Goal: Transaction & Acquisition: Obtain resource

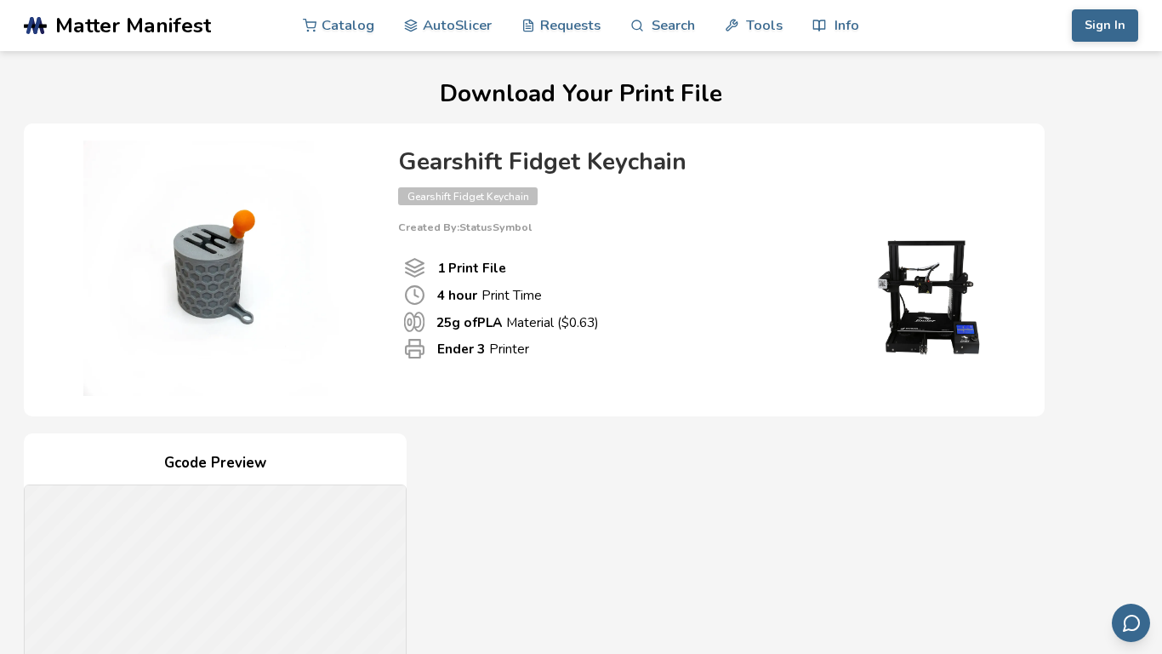
click at [175, 286] on img at bounding box center [211, 267] width 340 height 255
click at [180, 292] on img at bounding box center [211, 267] width 340 height 255
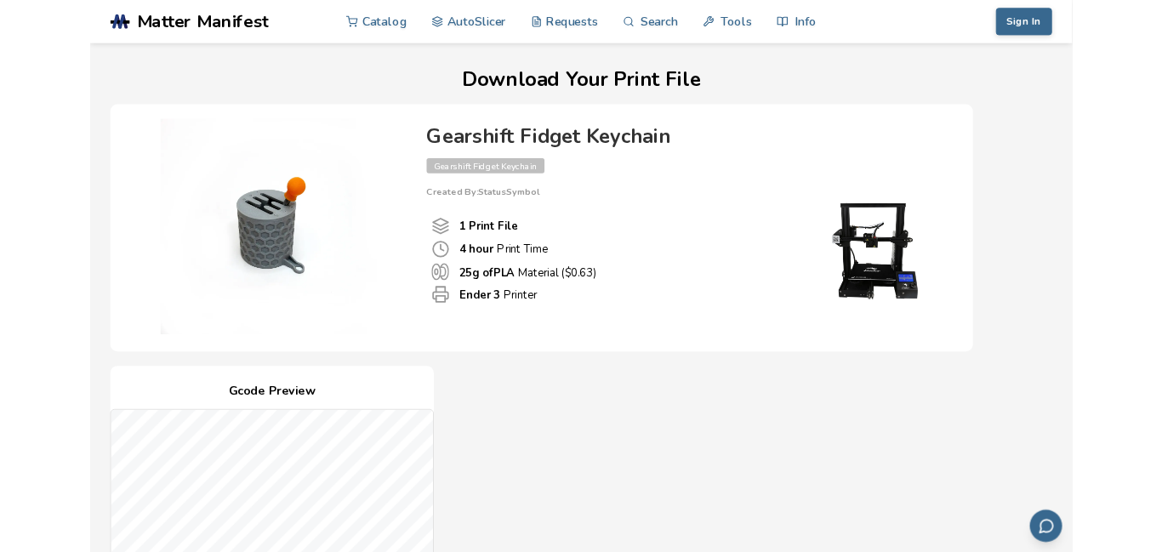
scroll to position [488, 0]
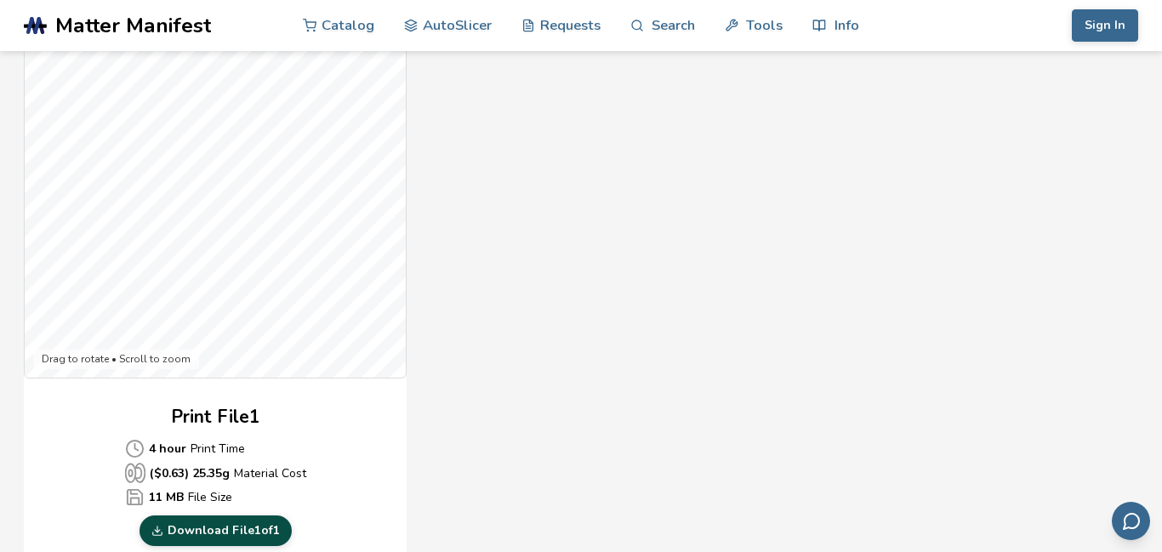
click at [268, 526] on link "Download File 1 of 1" at bounding box center [216, 531] width 152 height 31
click at [96, 29] on span "Matter Manifest" at bounding box center [133, 26] width 156 height 24
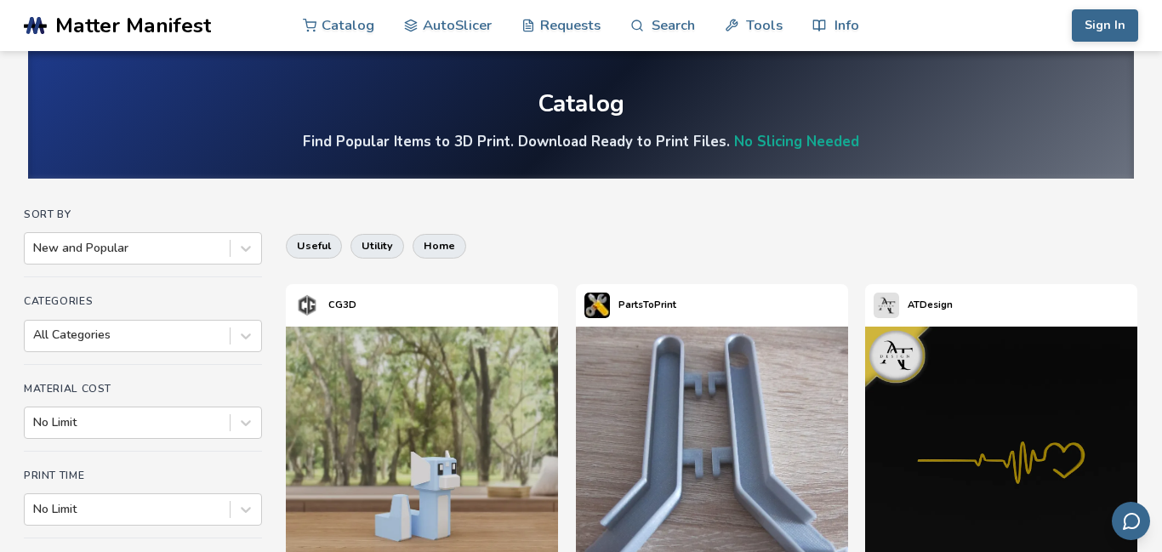
scroll to position [3, 0]
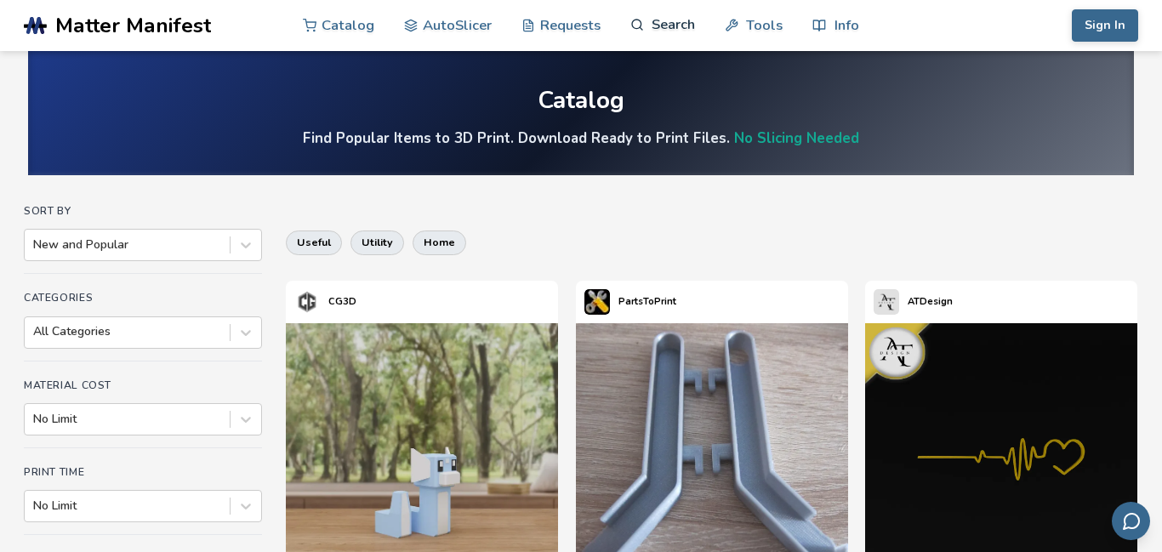
click at [651, 22] on link "Search" at bounding box center [663, 24] width 65 height 51
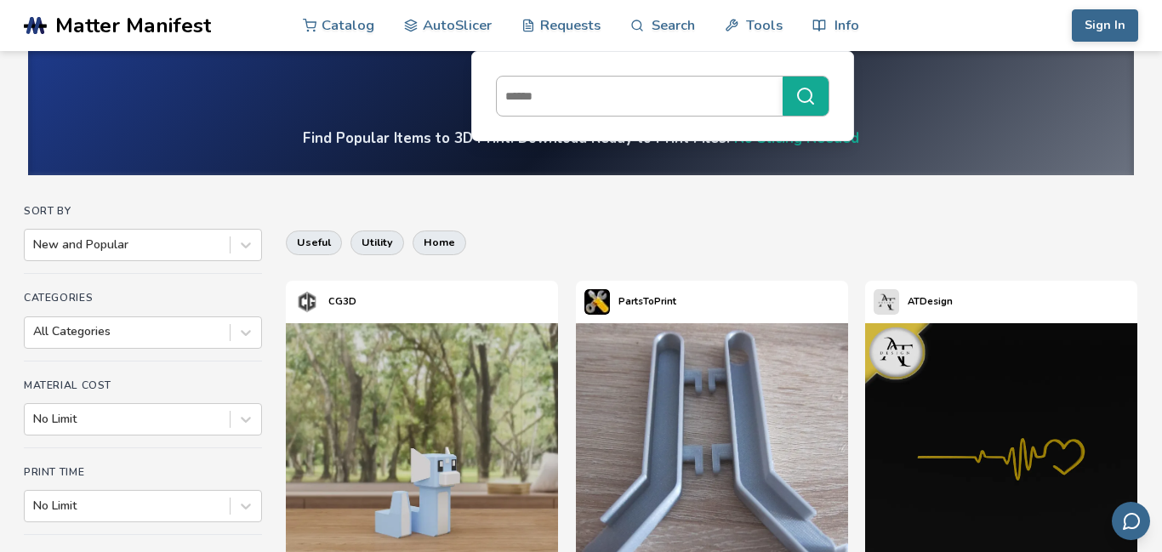
click at [585, 98] on input at bounding box center [635, 96] width 277 height 31
type input "**********"
click at [783, 77] on button "**********" at bounding box center [806, 96] width 46 height 39
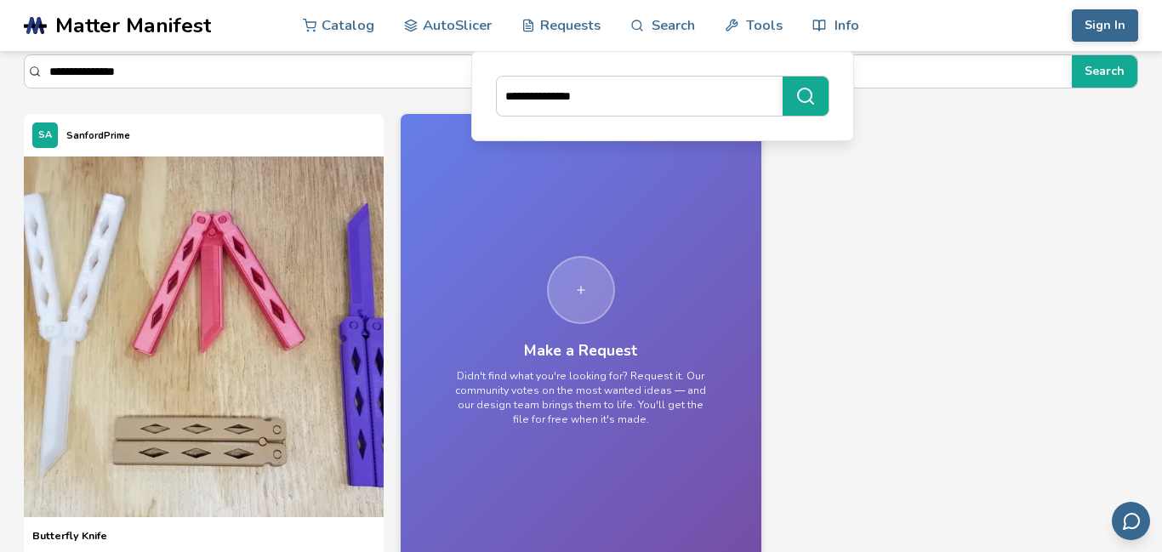
scroll to position [105, 0]
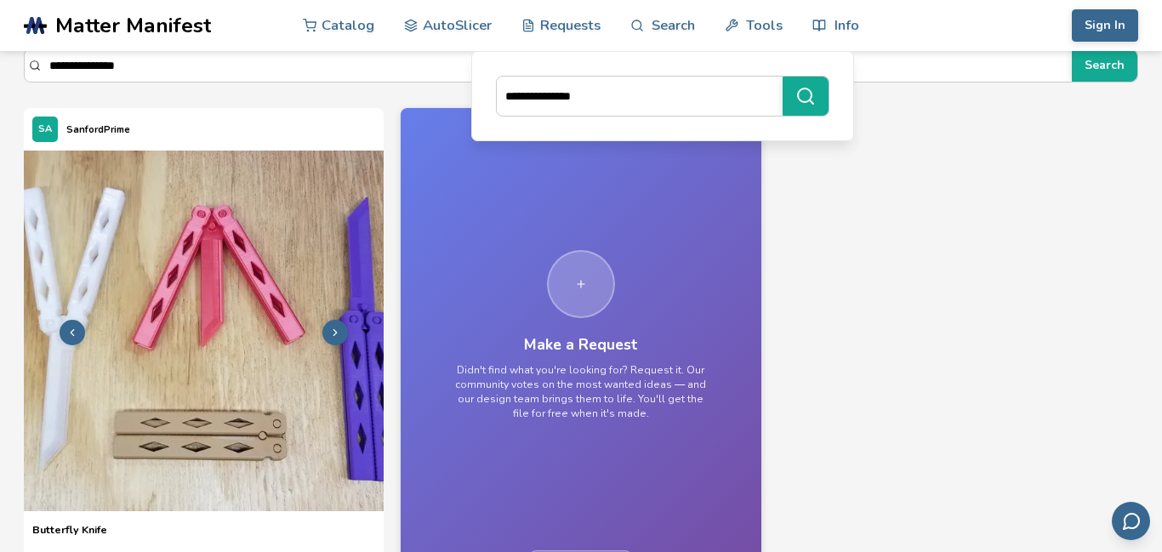
click at [233, 319] on img at bounding box center [204, 331] width 360 height 360
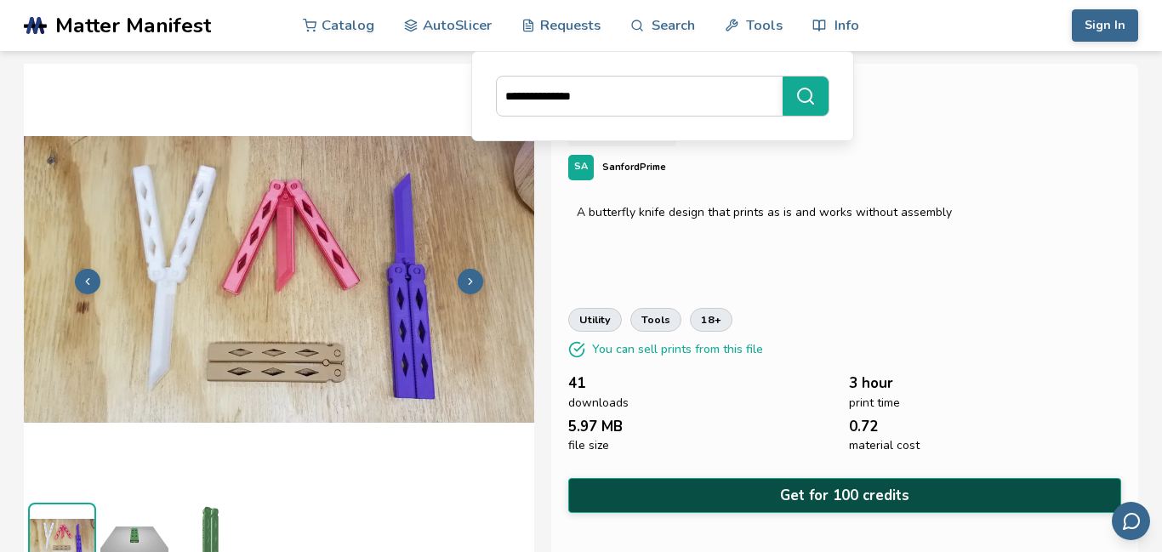
click at [833, 487] on button "Get for 100 credits" at bounding box center [844, 495] width 553 height 35
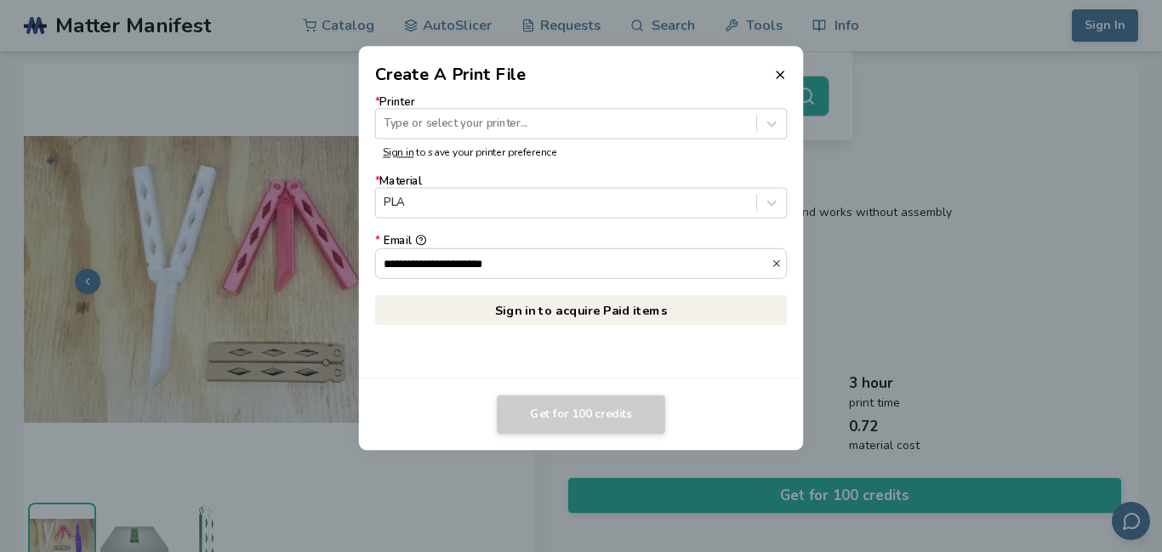
click at [775, 123] on icon at bounding box center [772, 124] width 9 height 5
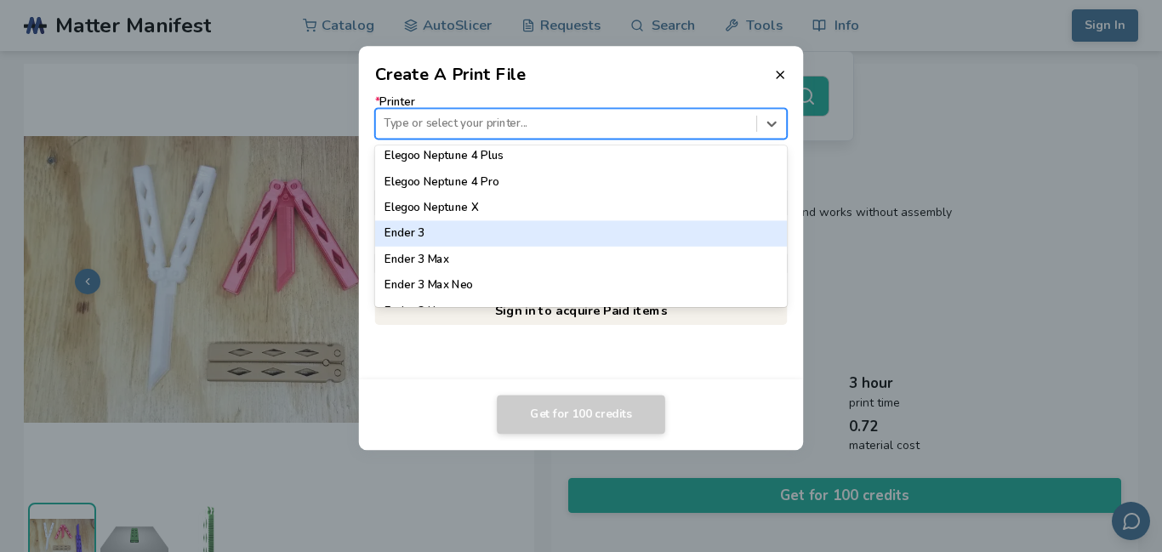
scroll to position [882, 0]
click at [404, 233] on div "Ender 3" at bounding box center [581, 233] width 412 height 26
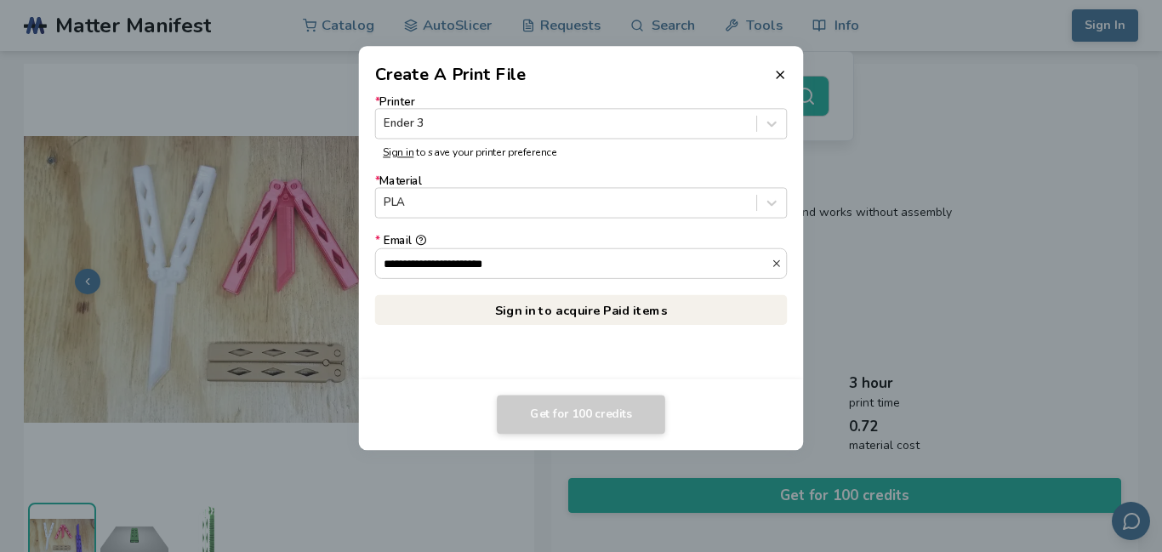
click at [623, 312] on link "Sign in to acquire Paid items" at bounding box center [581, 309] width 412 height 31
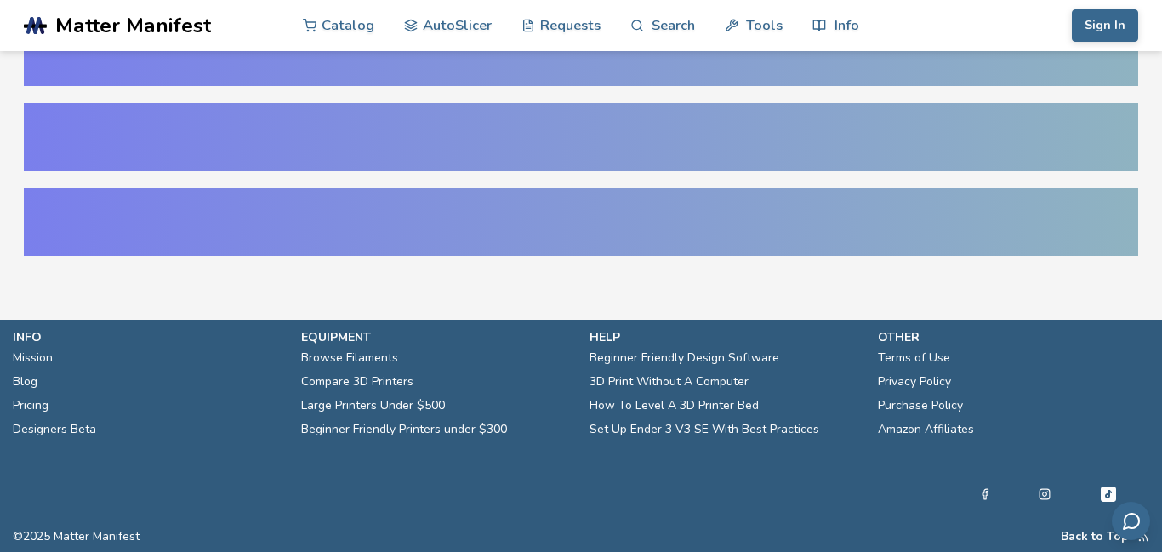
scroll to position [46, 0]
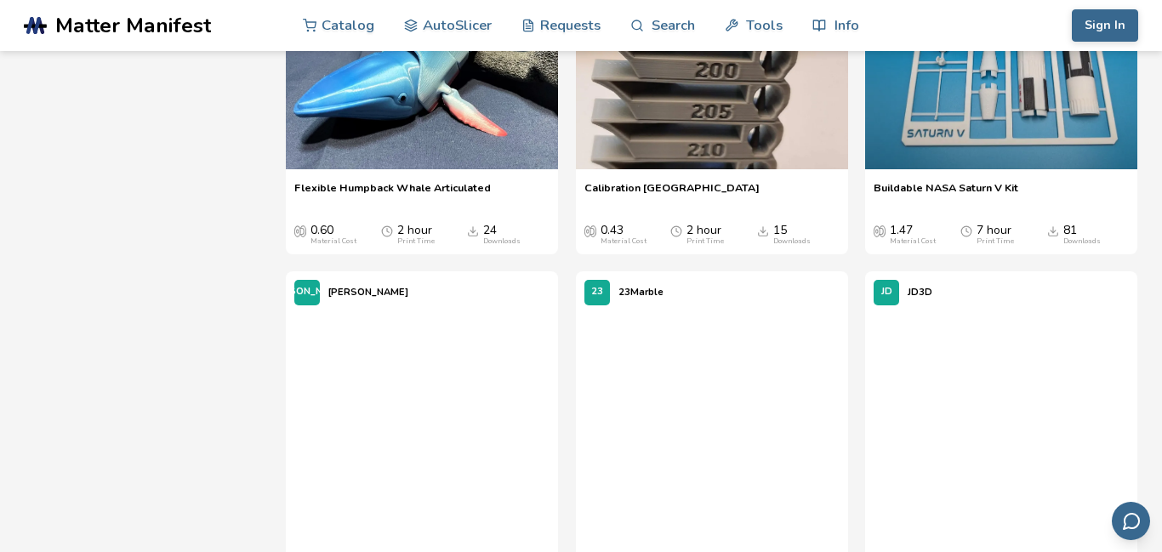
scroll to position [8704, 0]
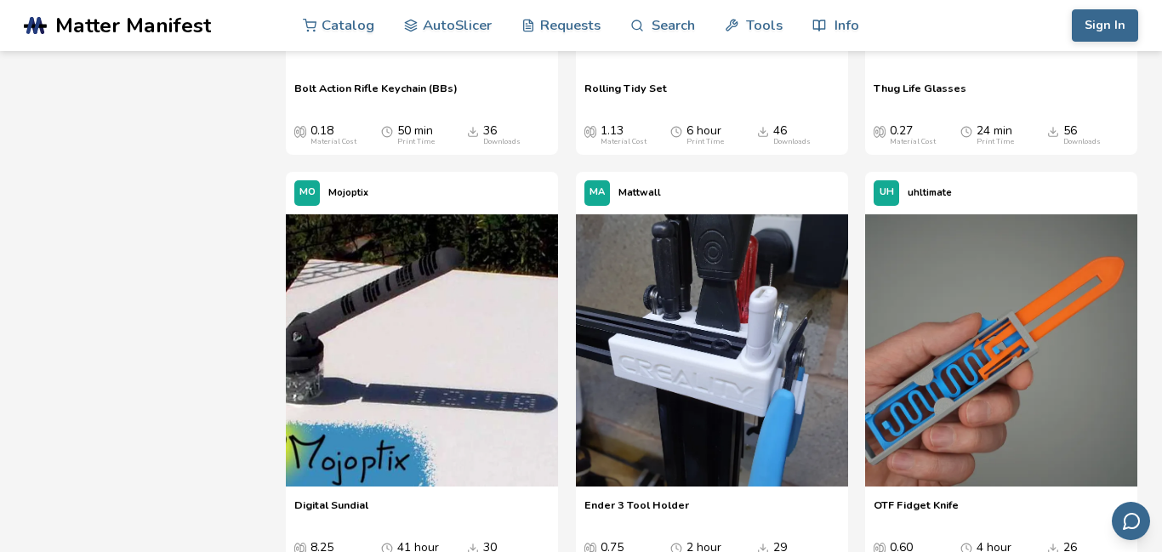
scroll to position [2409, 0]
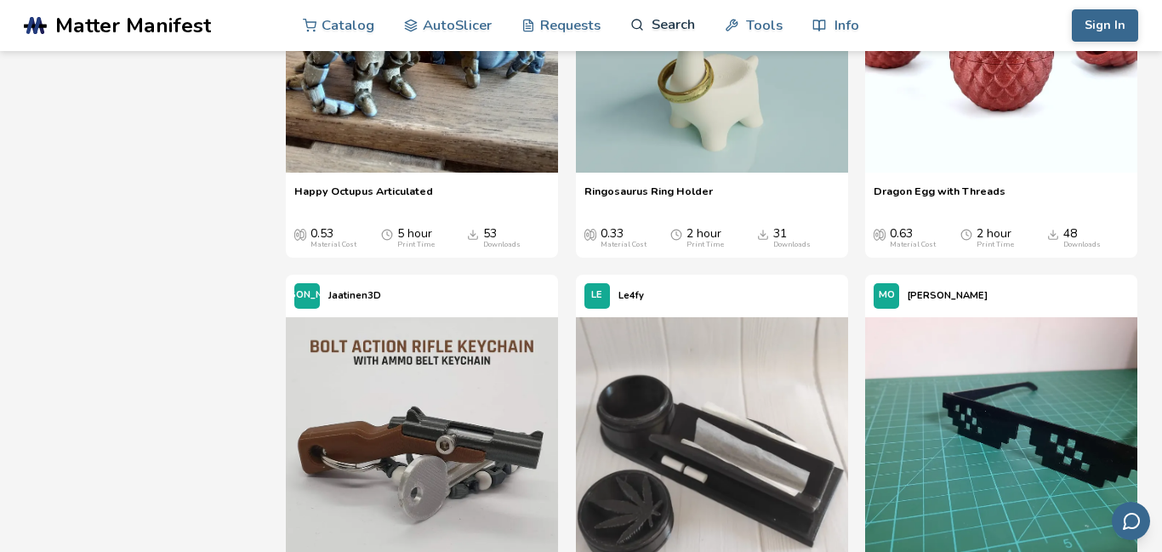
click at [648, 36] on link "Search" at bounding box center [663, 24] width 65 height 51
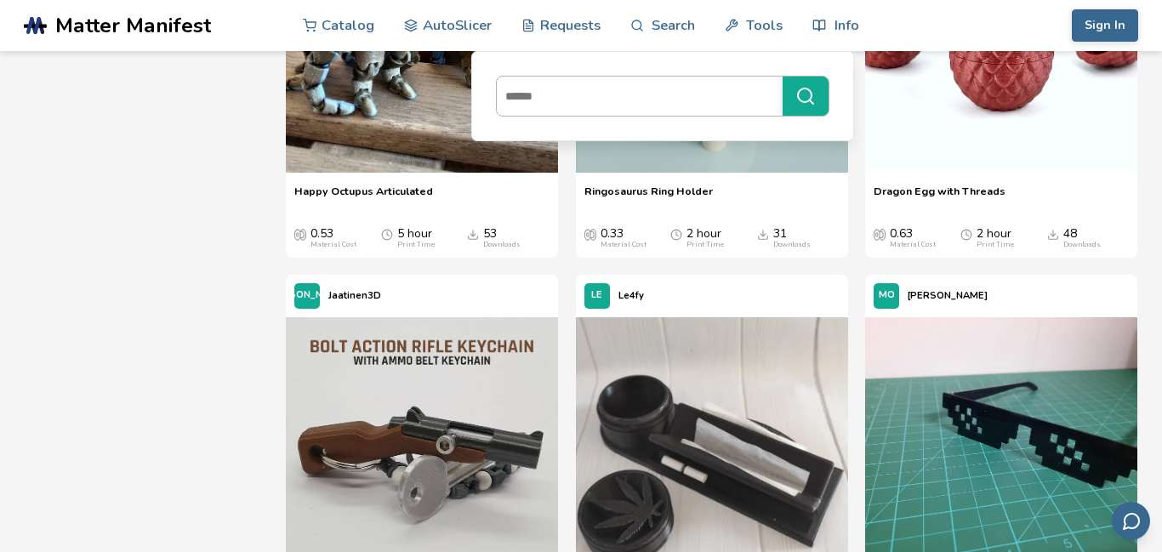
click at [671, 84] on input at bounding box center [635, 96] width 277 height 31
type input "*****"
click at [783, 77] on button "*****" at bounding box center [806, 96] width 46 height 39
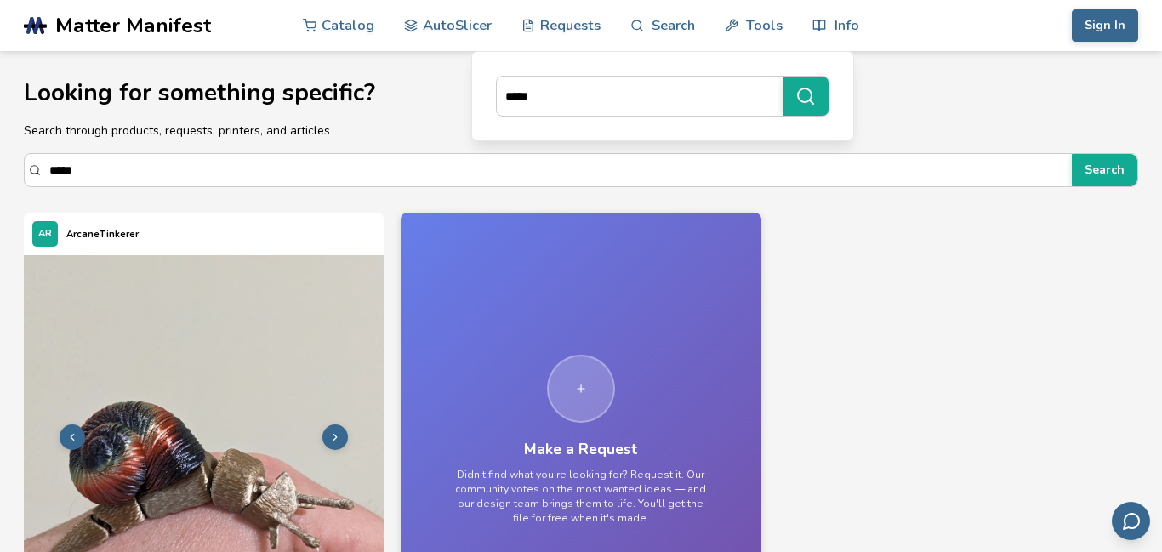
click at [323, 452] on img at bounding box center [204, 435] width 360 height 360
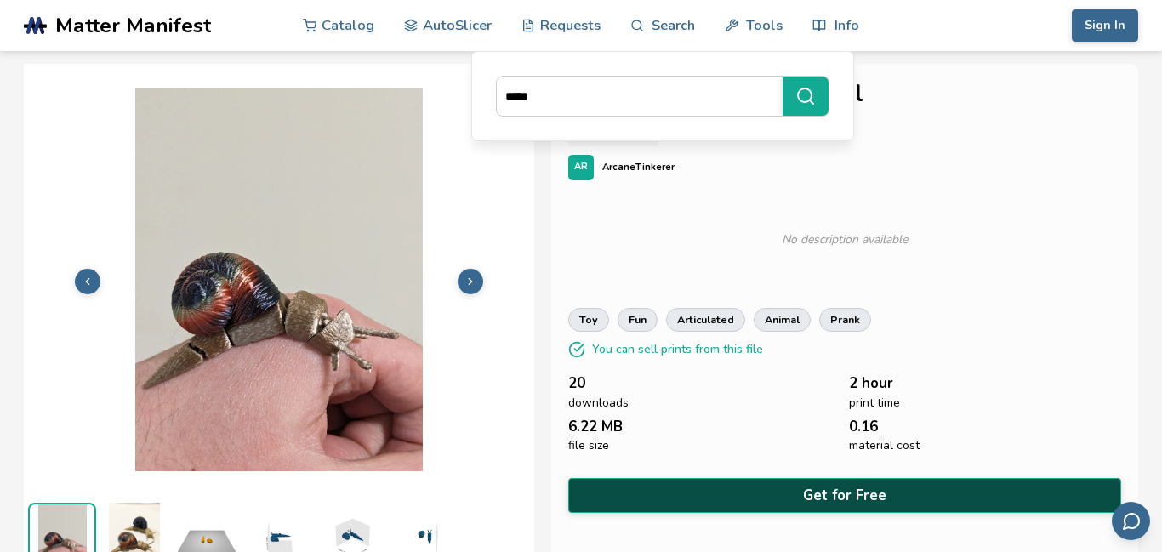
click at [787, 500] on button "Get for Free" at bounding box center [844, 495] width 553 height 35
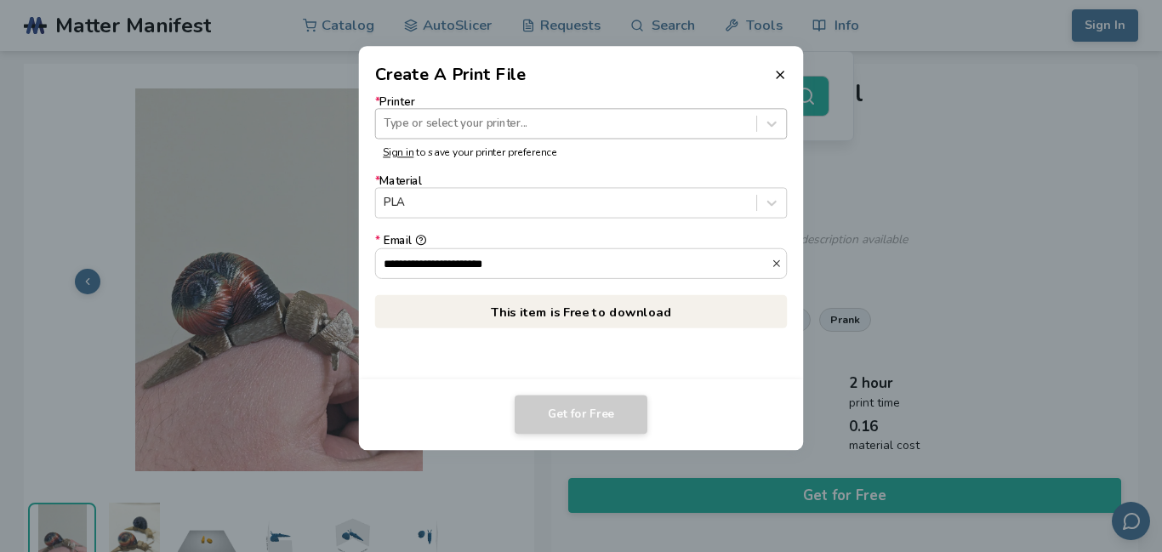
click at [624, 128] on div at bounding box center [566, 124] width 364 height 16
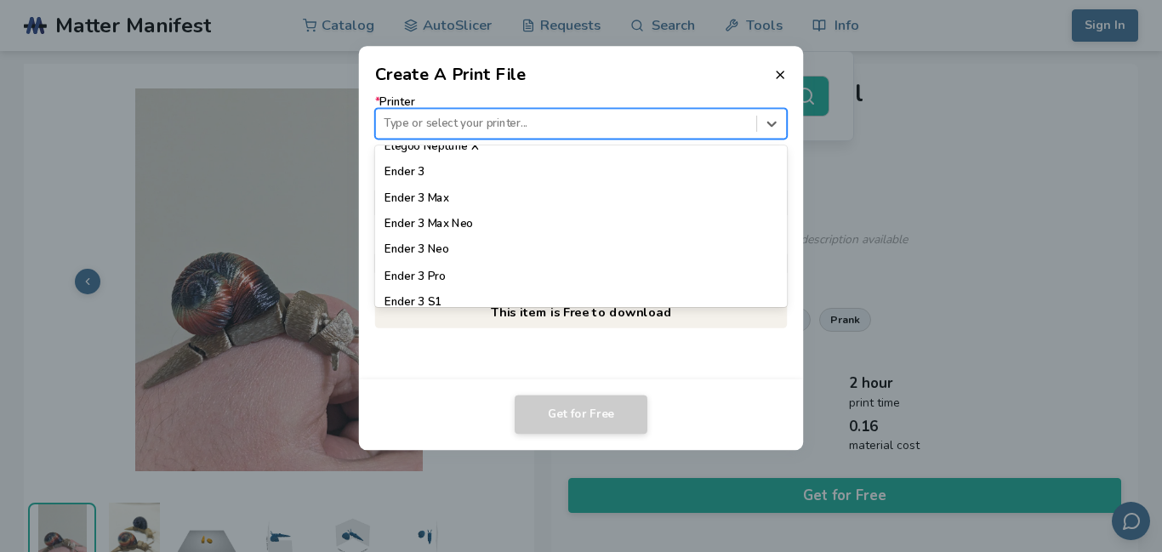
scroll to position [946, 0]
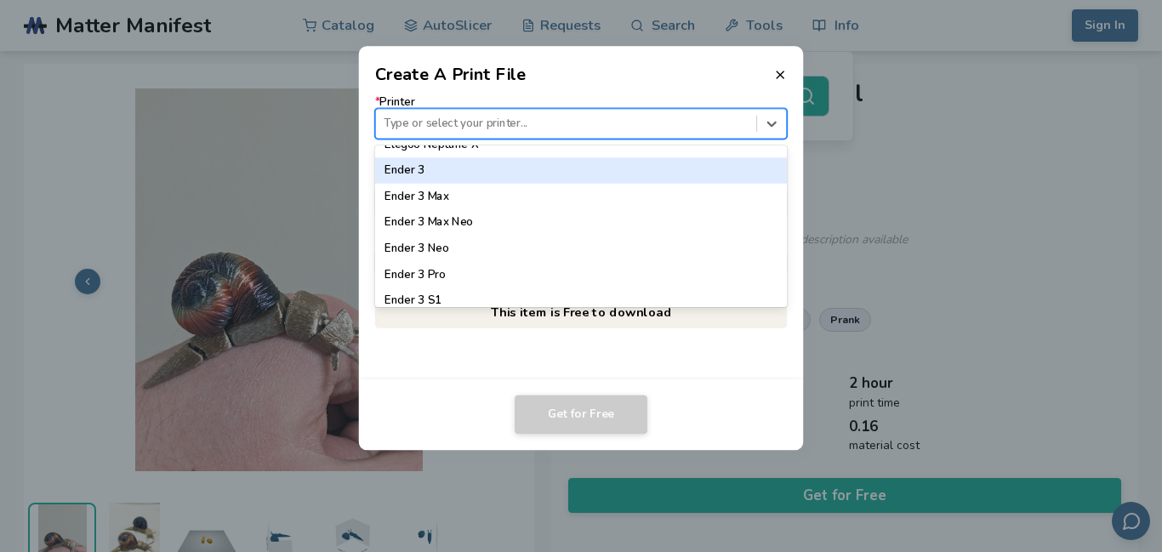
click at [432, 168] on div "Ender 3" at bounding box center [581, 170] width 412 height 26
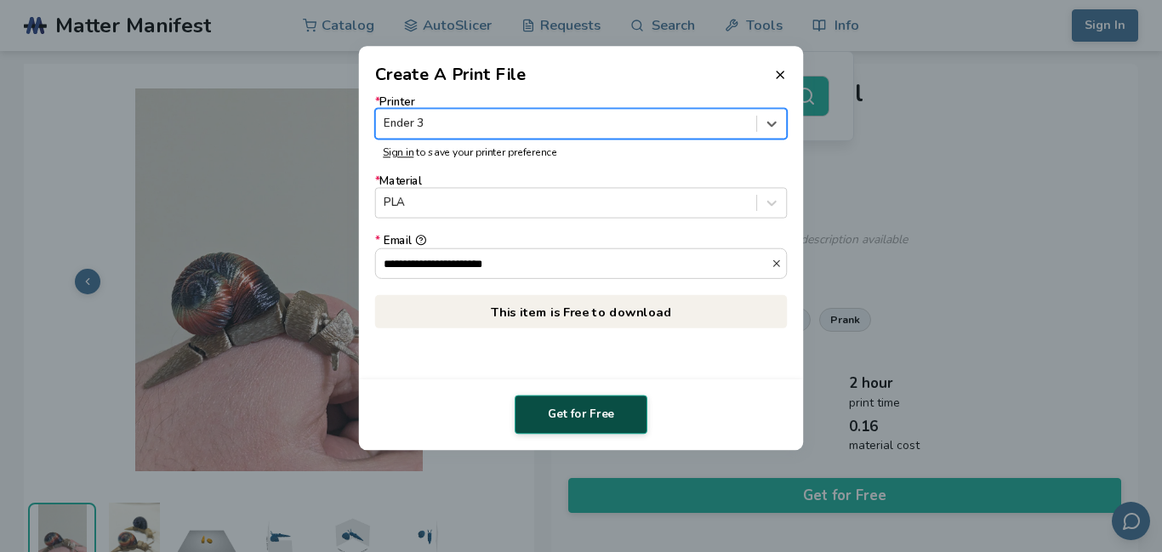
click at [579, 416] on button "Get for Free" at bounding box center [581, 415] width 133 height 39
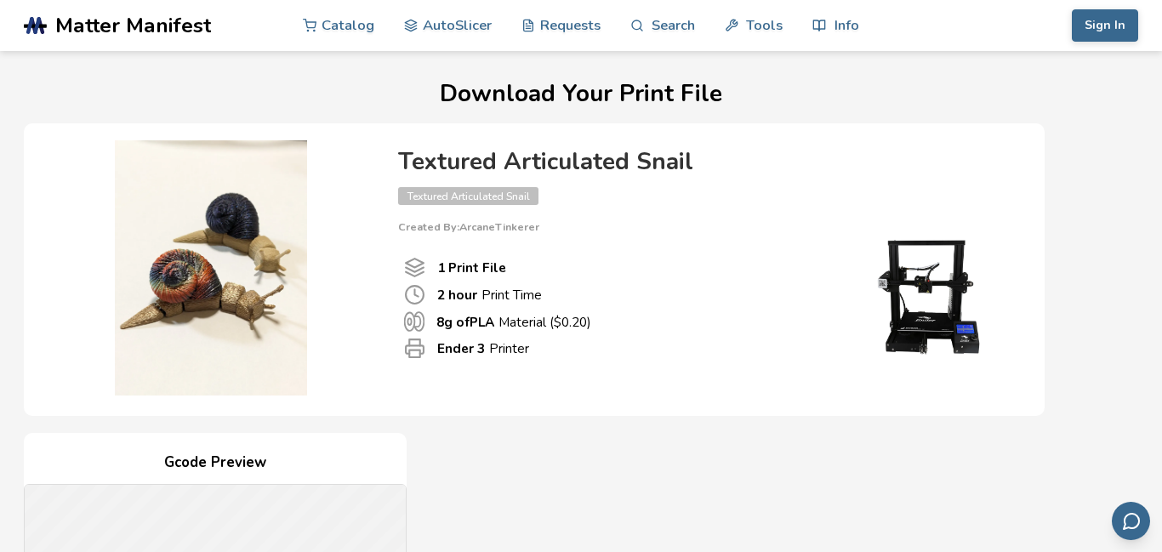
click at [243, 362] on img at bounding box center [211, 267] width 340 height 255
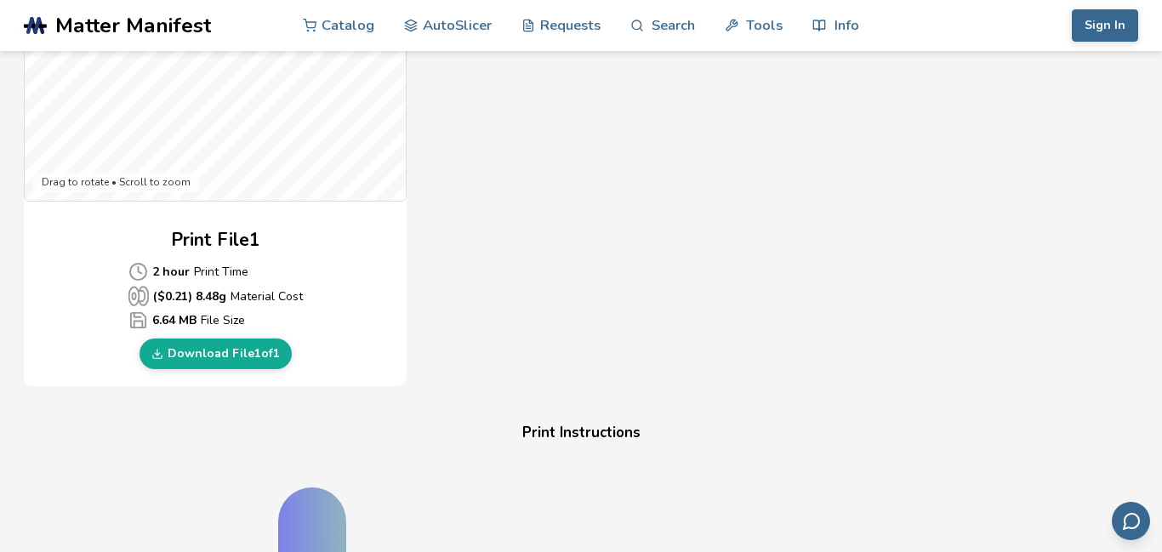
scroll to position [665, 0]
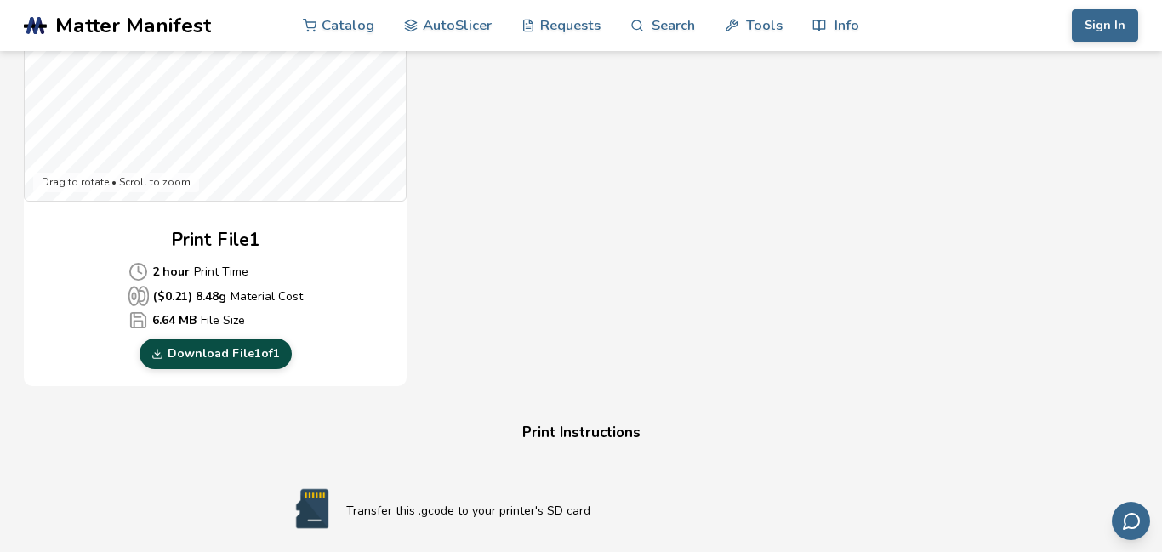
click at [247, 362] on link "Download File 1 of 1" at bounding box center [216, 354] width 152 height 31
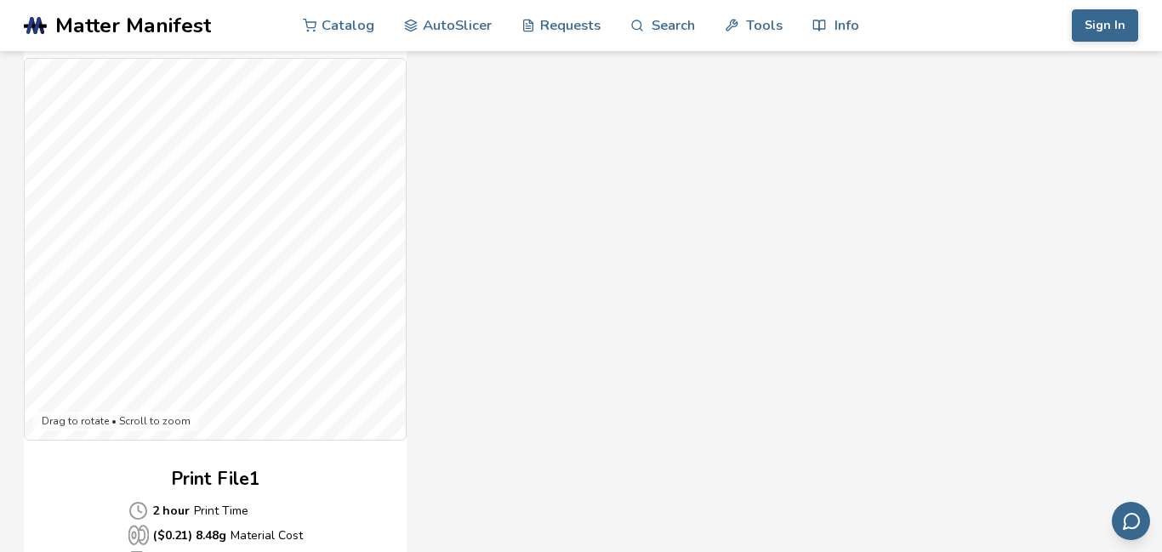
scroll to position [431, 0]
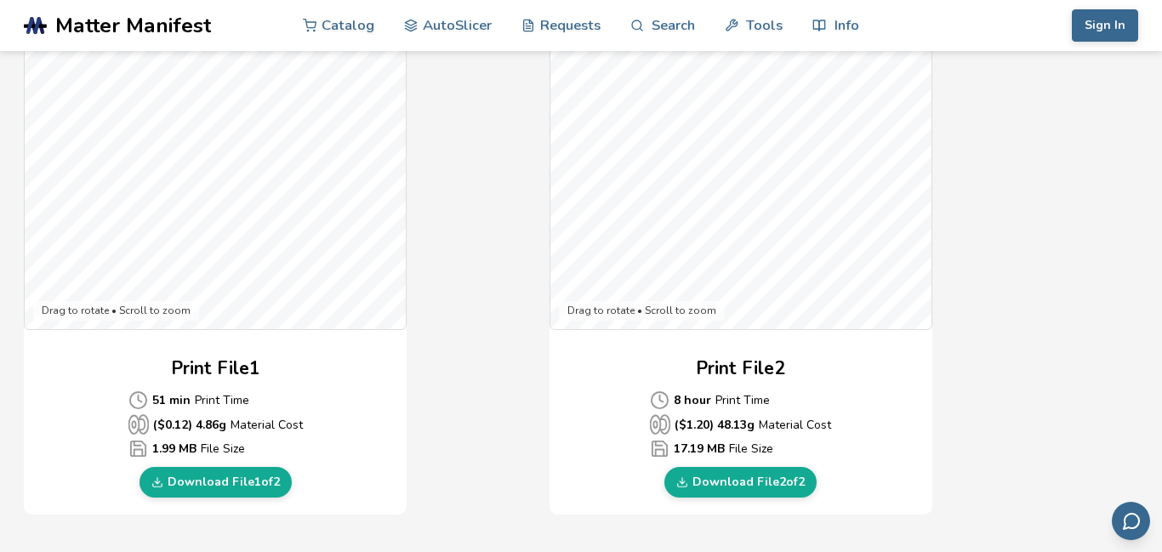
scroll to position [548, 0]
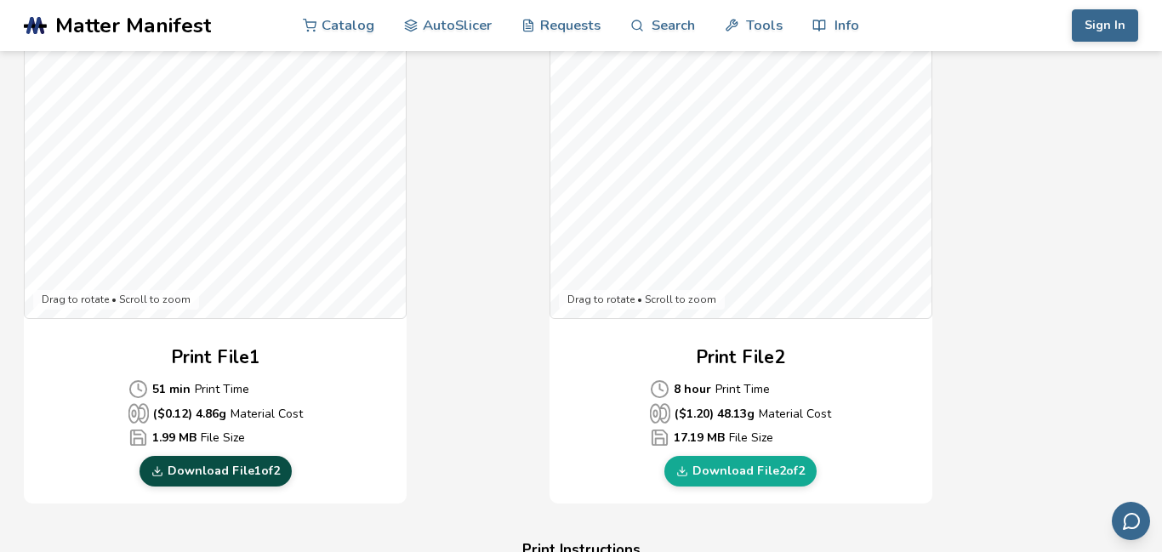
click at [215, 467] on link "Download File 1 of 2" at bounding box center [216, 471] width 152 height 31
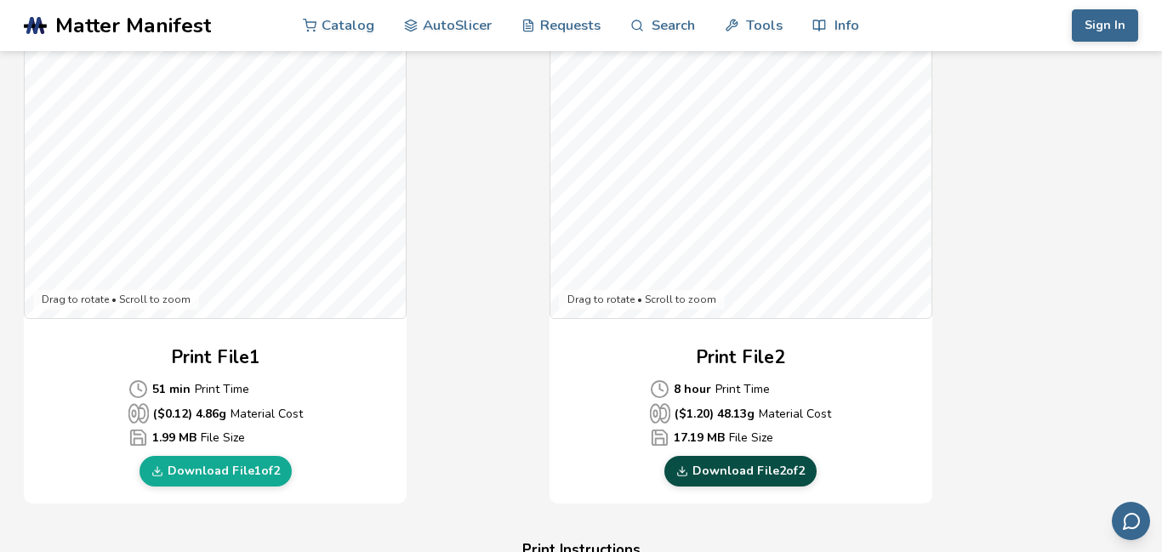
click at [747, 475] on link "Download File 2 of 2" at bounding box center [741, 471] width 152 height 31
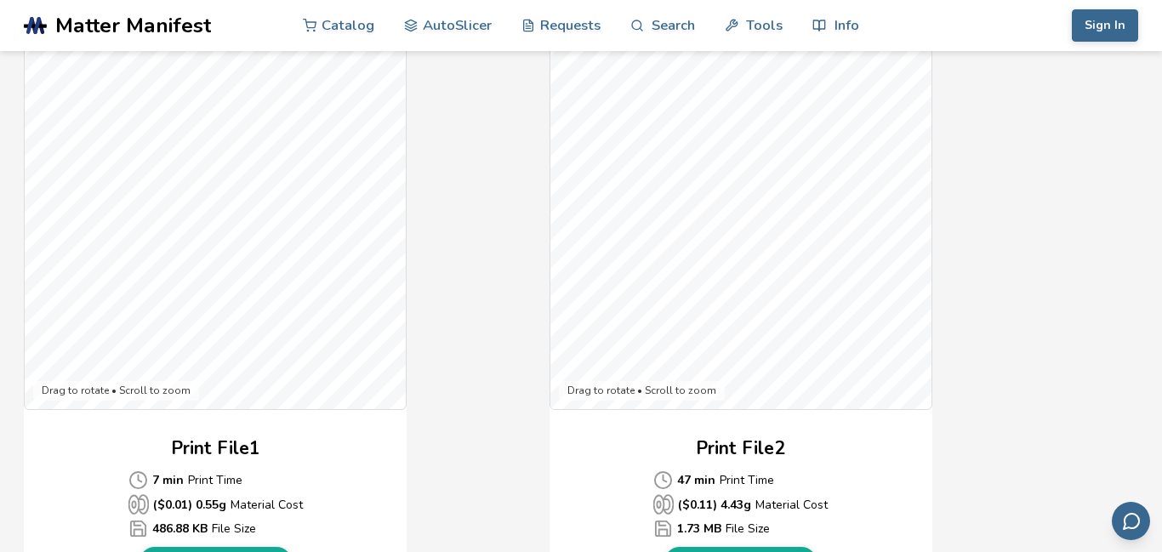
scroll to position [522, 0]
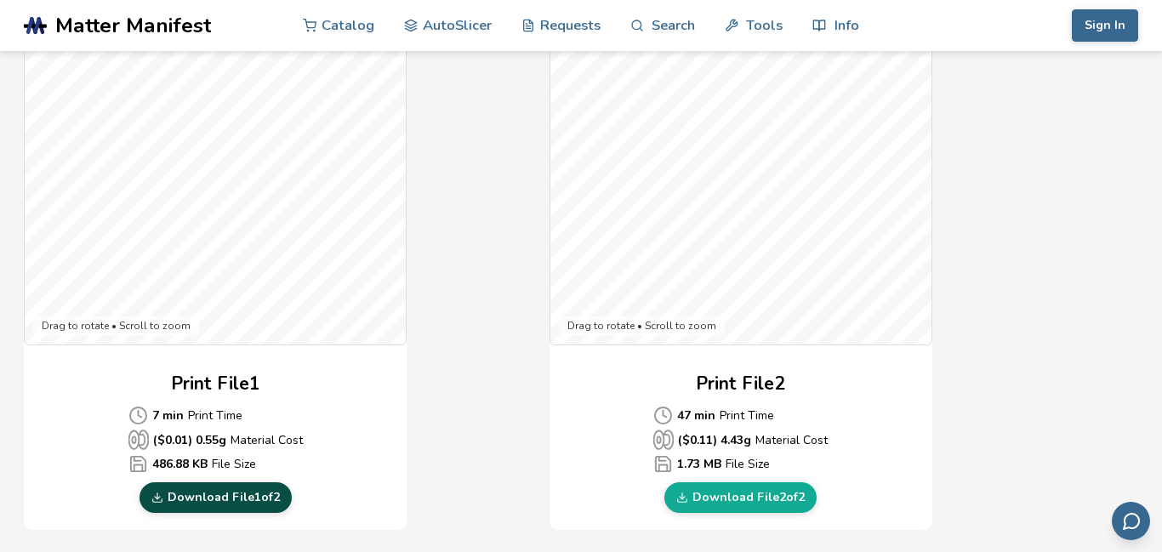
click at [235, 500] on link "Download File 1 of 2" at bounding box center [216, 497] width 152 height 31
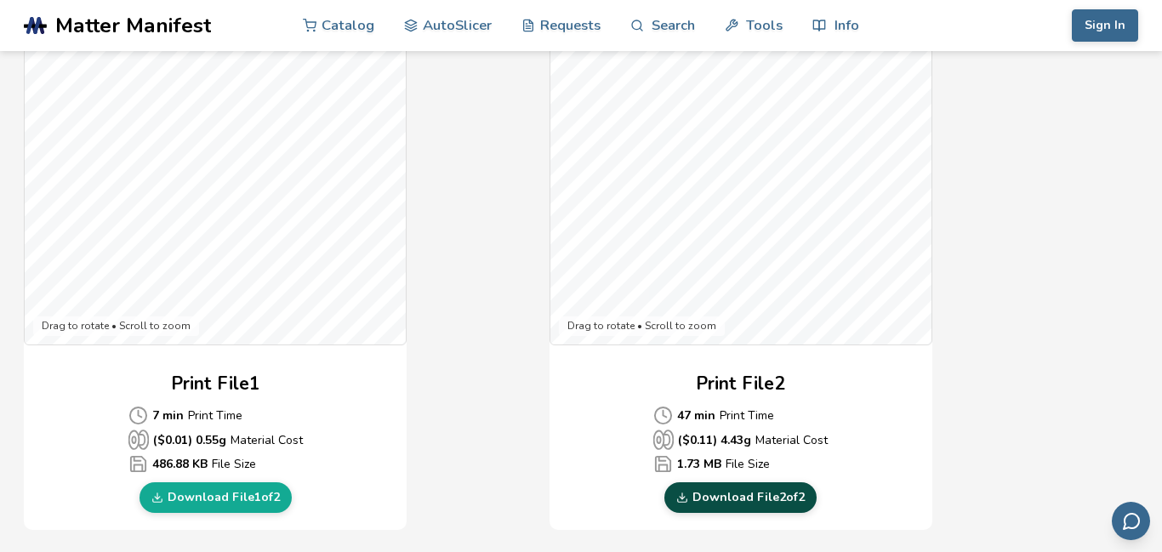
click at [721, 498] on link "Download File 2 of 2" at bounding box center [741, 497] width 152 height 31
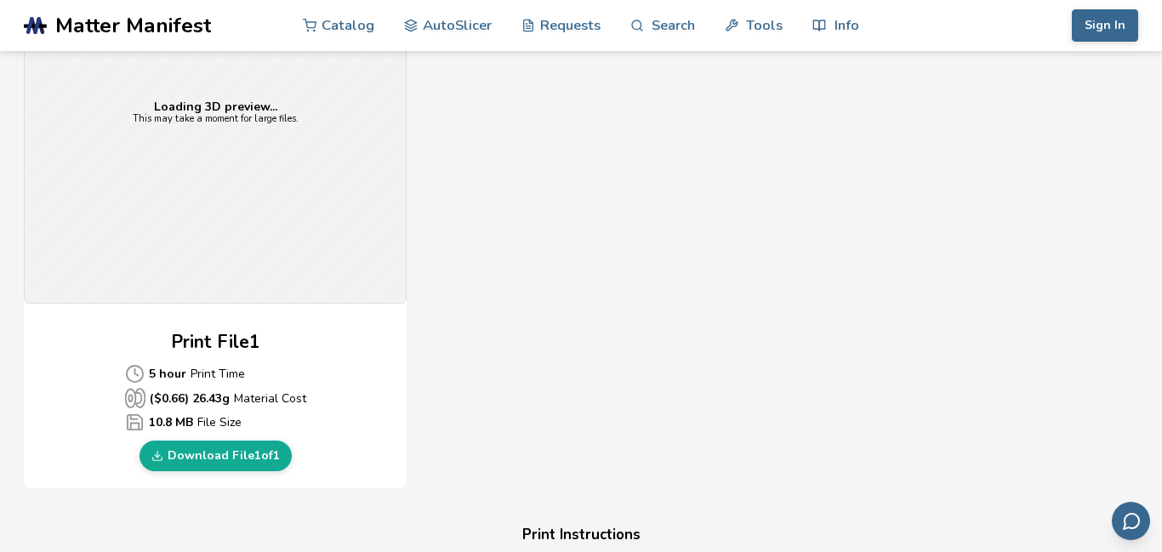
scroll to position [563, 0]
click at [264, 453] on link "Download File 1 of 1" at bounding box center [216, 456] width 152 height 31
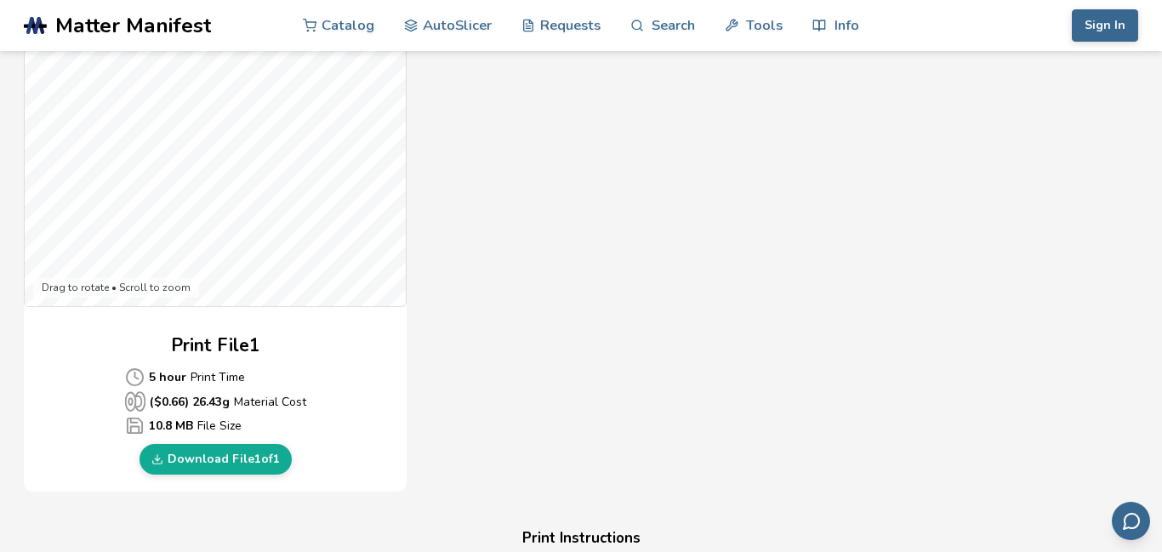
scroll to position [707, 0]
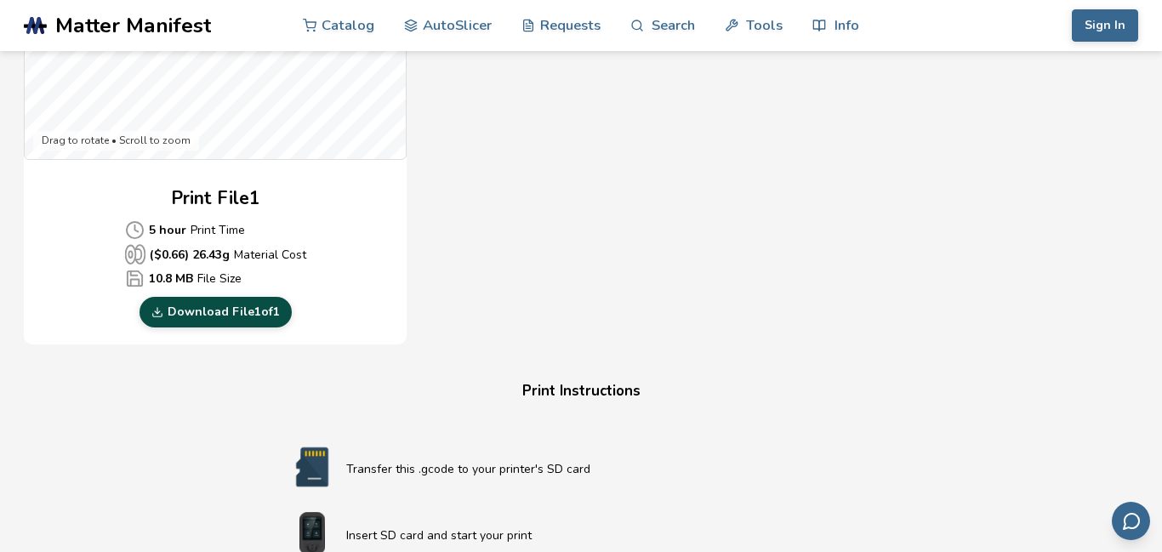
click at [186, 306] on link "Download File 1 of 1" at bounding box center [216, 312] width 152 height 31
click at [169, 311] on link "Download File 1 of 1" at bounding box center [216, 312] width 152 height 31
click at [185, 295] on div "Print File 1 5 hour Print Time ($ 0.66 ) 26.43 g Material Cost 10.8 MB File Siz…" at bounding box center [215, 257] width 383 height 142
